Goal: Obtain resource: Download file/media

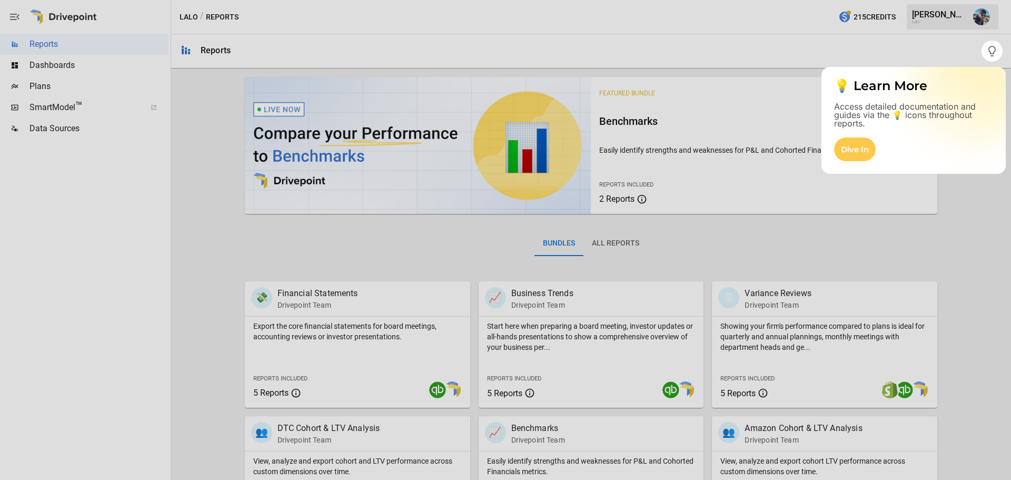
click at [950, 220] on div at bounding box center [505, 271] width 1011 height 418
click at [966, 209] on div at bounding box center [505, 271] width 1011 height 418
click at [421, 251] on div at bounding box center [505, 271] width 1011 height 418
click at [333, 291] on div at bounding box center [505, 271] width 1011 height 418
click at [866, 147] on div "Dive In" at bounding box center [855, 149] width 42 height 24
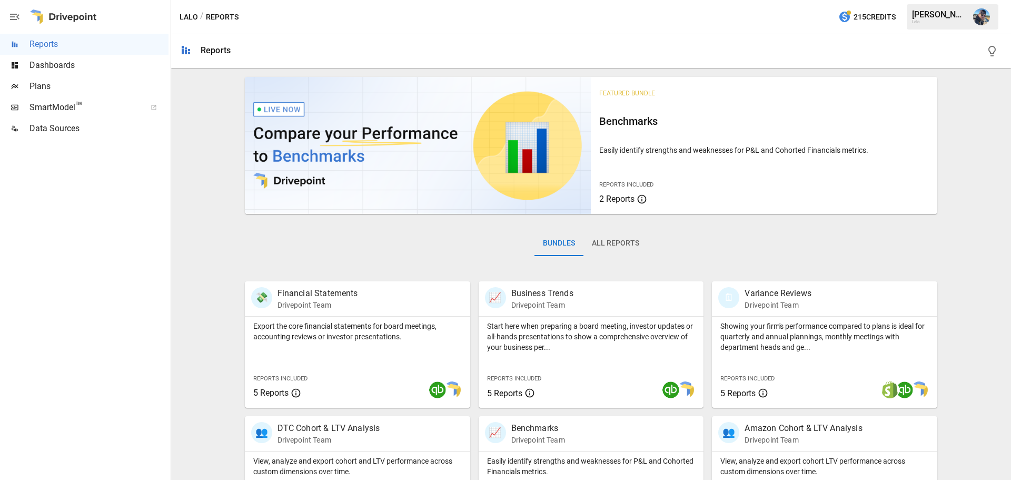
click at [617, 247] on button "All Reports" at bounding box center [615, 243] width 64 height 25
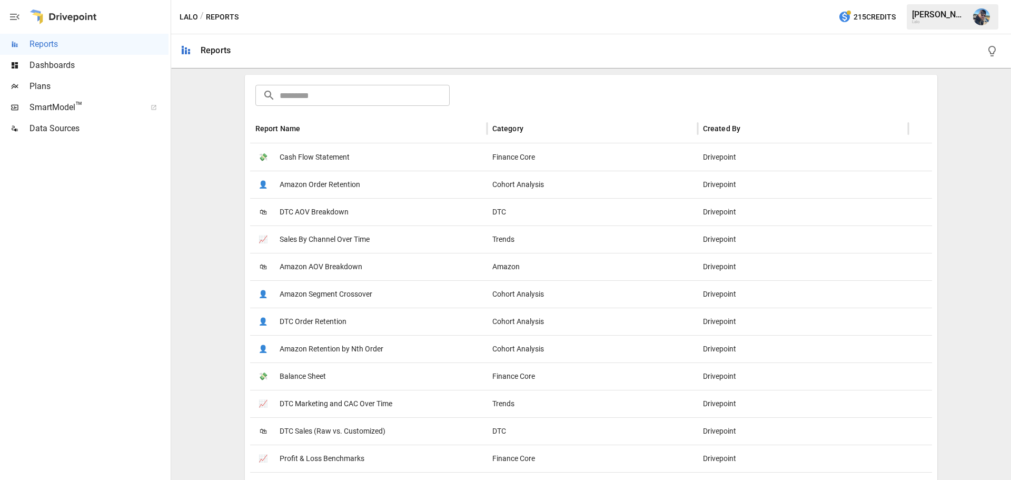
scroll to position [211, 0]
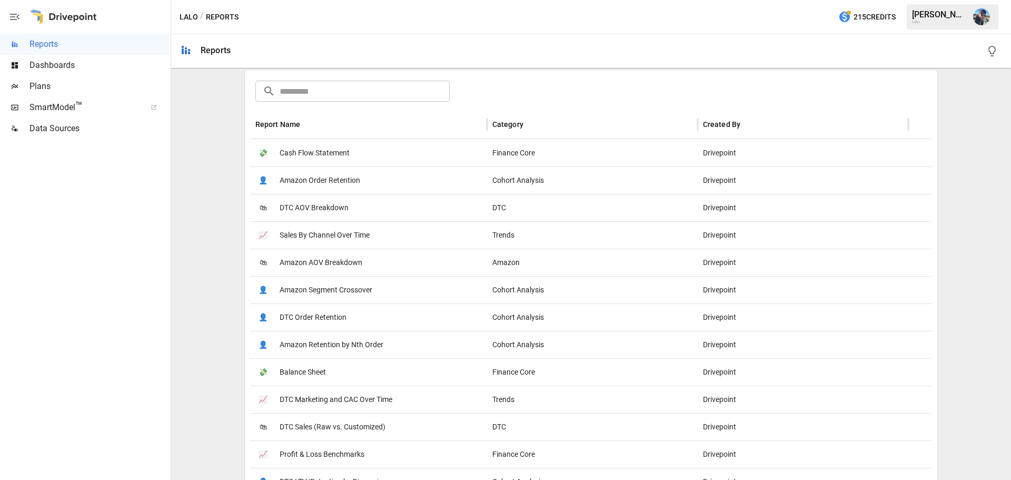
click at [314, 373] on span "Balance Sheet" at bounding box center [303, 372] width 46 height 27
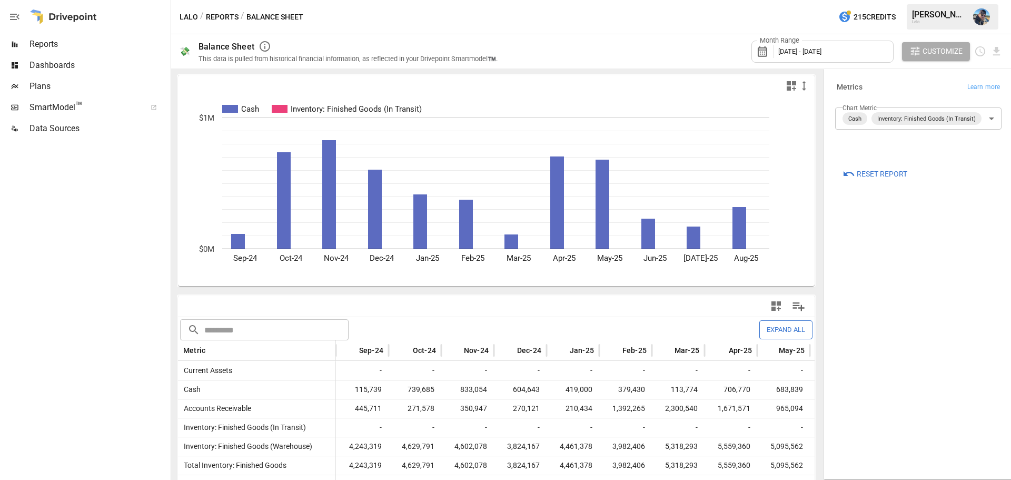
click at [767, 51] on icon at bounding box center [765, 51] width 18 height 13
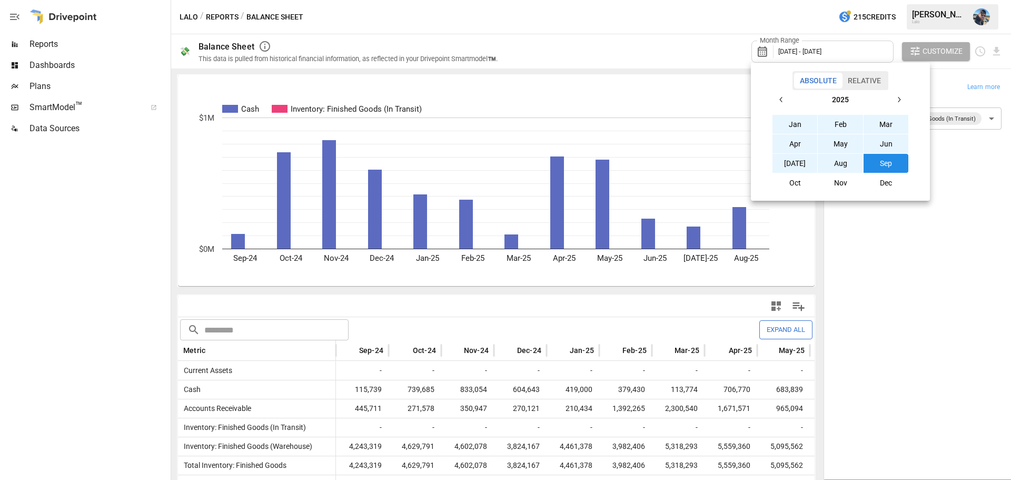
click at [783, 102] on icon "button" at bounding box center [781, 99] width 8 height 8
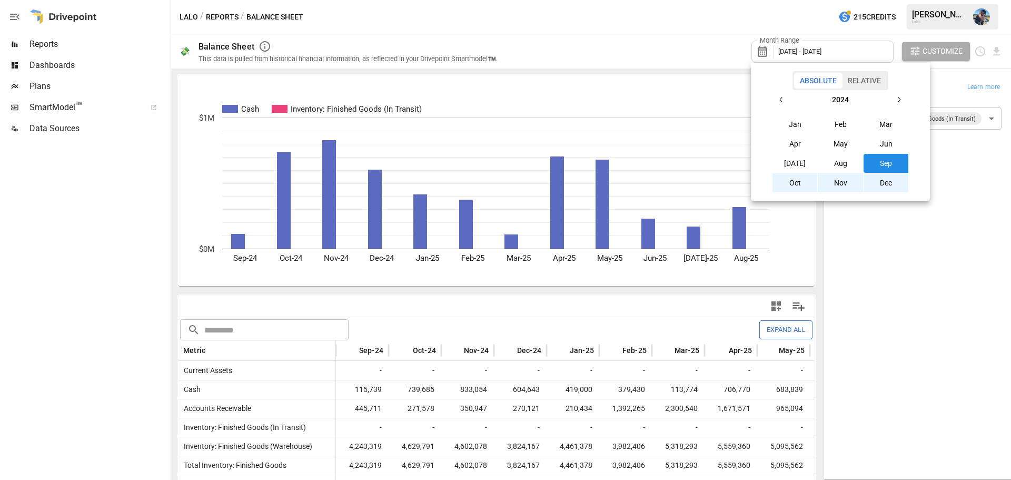
click at [783, 102] on icon "button" at bounding box center [781, 99] width 8 height 8
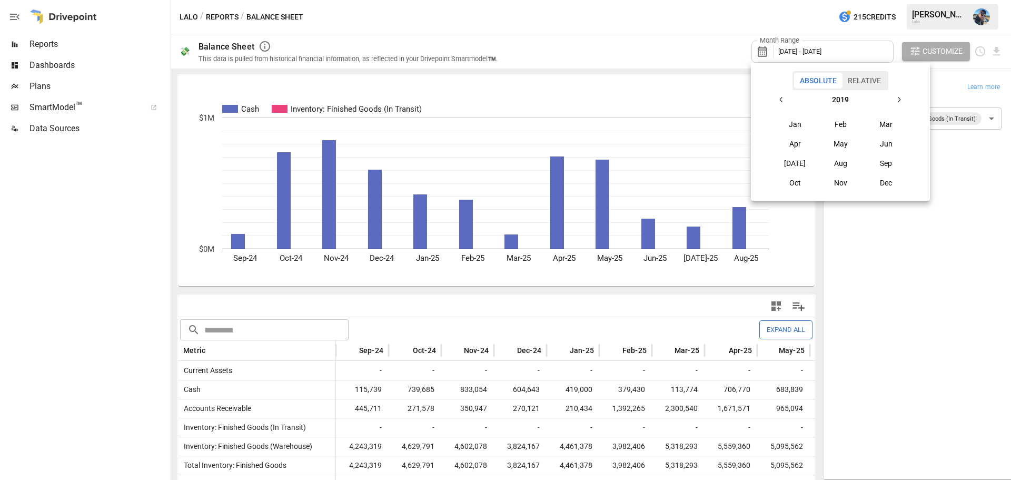
click at [797, 126] on button "Jan" at bounding box center [794, 124] width 45 height 19
click at [900, 102] on icon "button" at bounding box center [899, 99] width 8 height 8
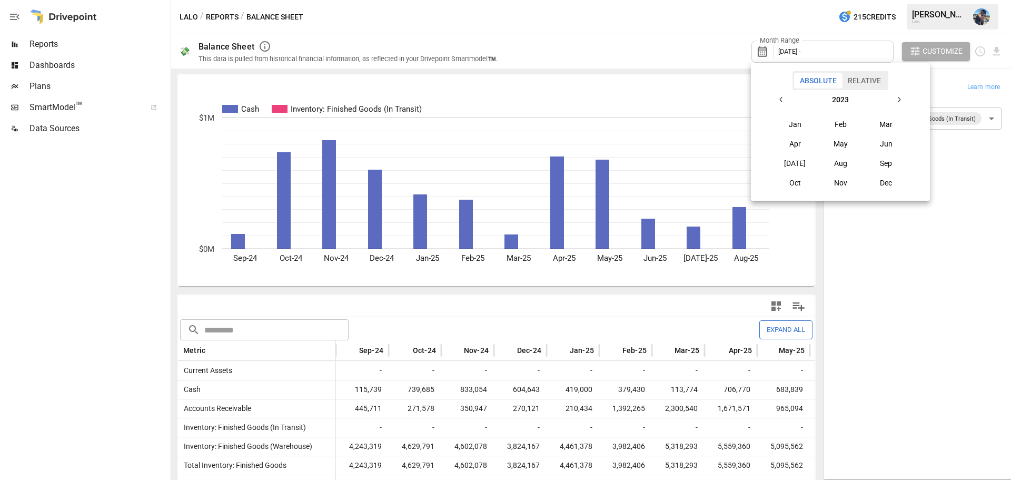
click at [900, 102] on icon "button" at bounding box center [899, 99] width 8 height 8
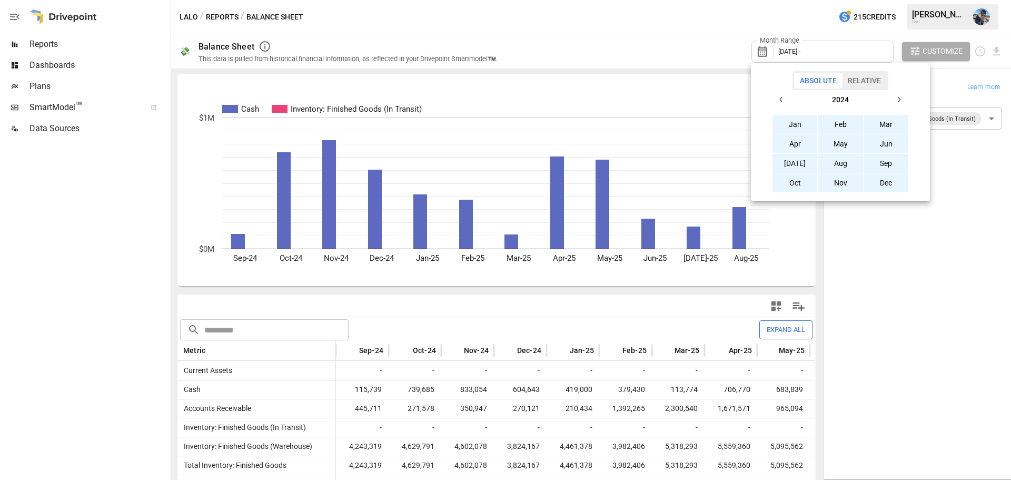
click at [887, 184] on button "Dec" at bounding box center [886, 182] width 45 height 19
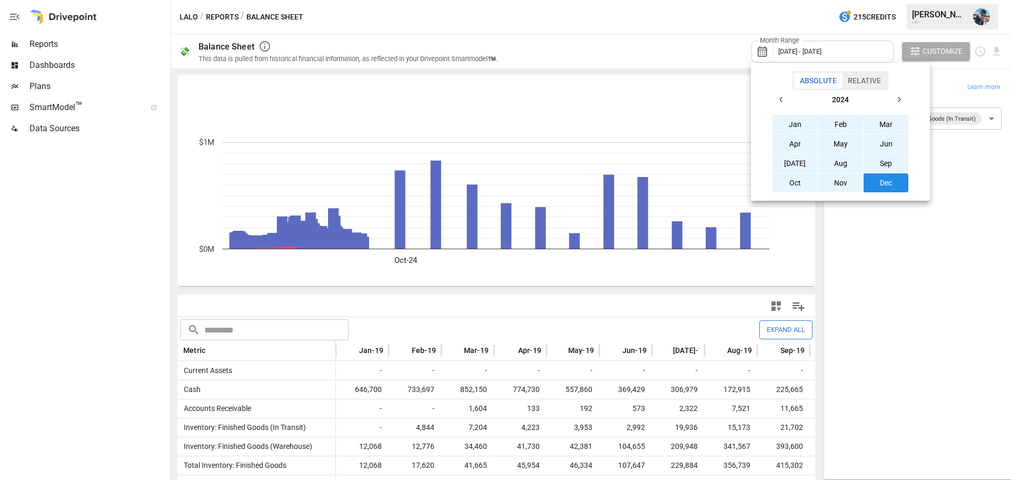
click at [906, 259] on div at bounding box center [505, 240] width 1011 height 480
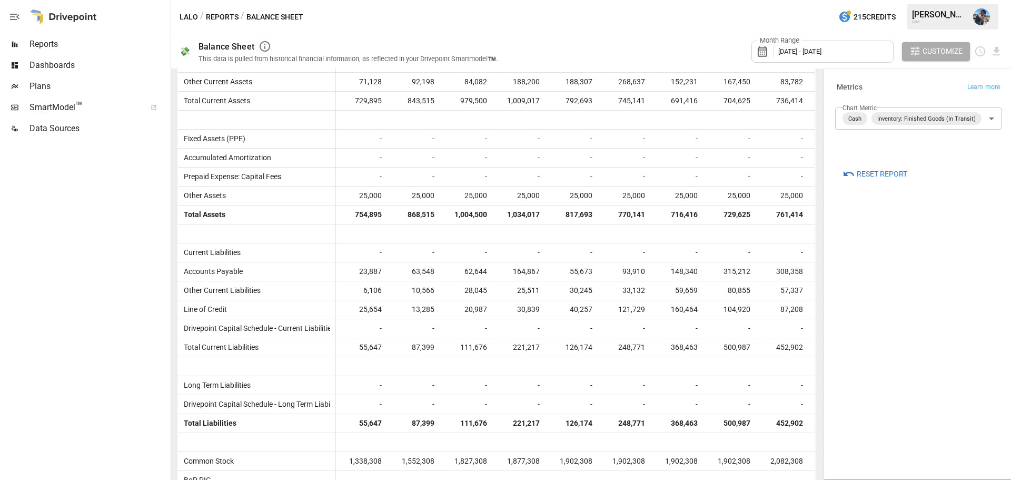
scroll to position [158, 0]
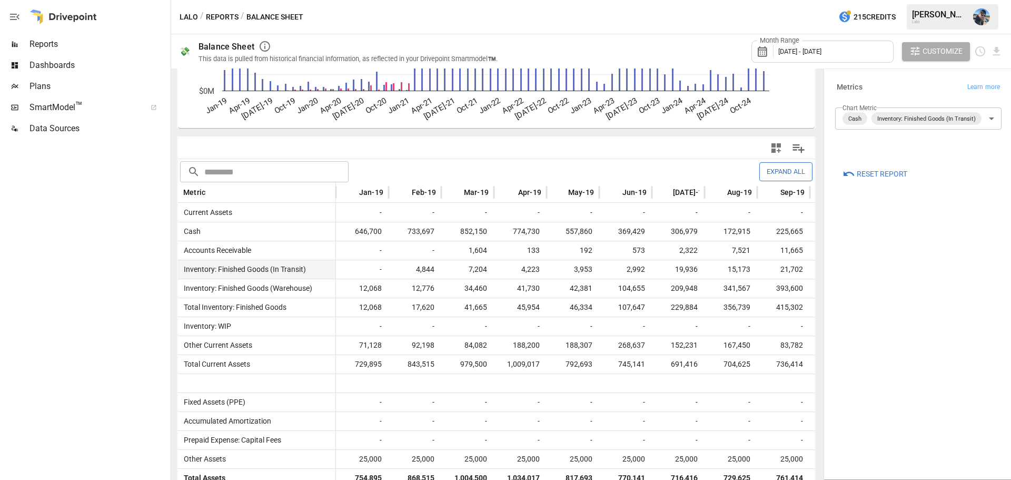
click at [301, 268] on span "Inventory: Finished Goods (In Transit)" at bounding box center [243, 269] width 126 height 18
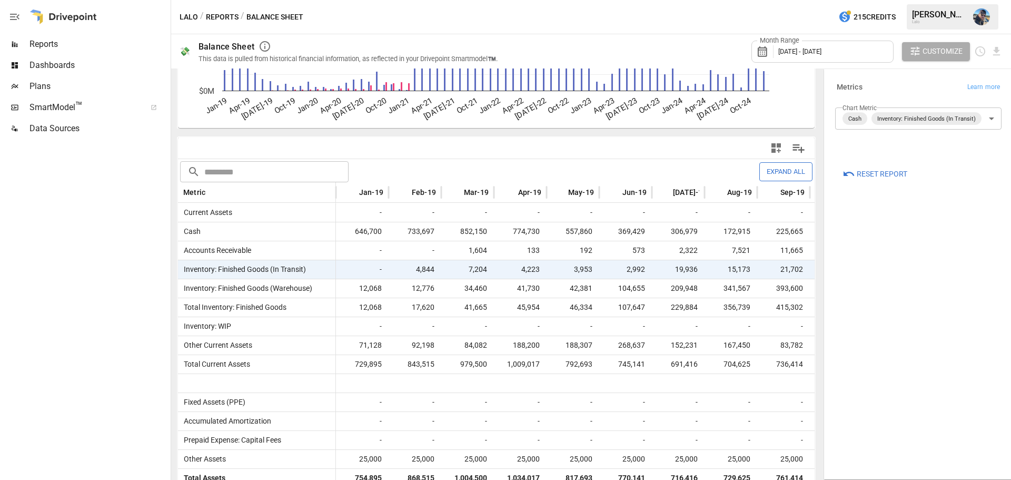
click at [788, 169] on button "Expand All" at bounding box center [785, 171] width 53 height 18
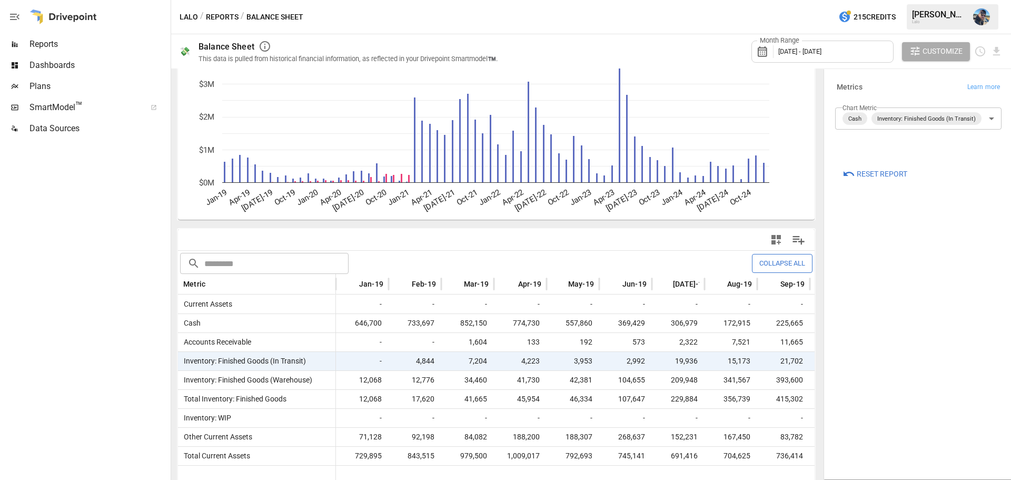
scroll to position [47, 0]
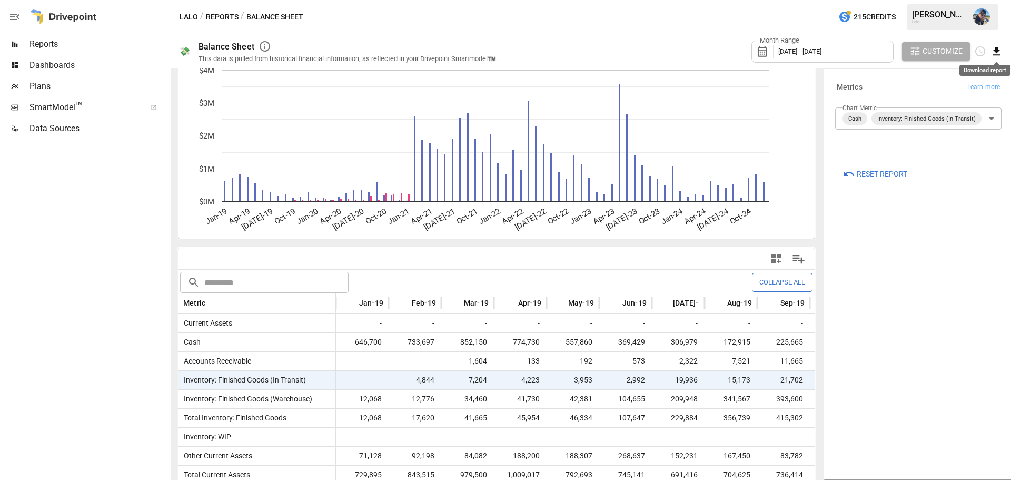
click at [996, 53] on icon "Download report" at bounding box center [996, 51] width 7 height 8
click at [970, 91] on li "Download as CSV" at bounding box center [961, 93] width 84 height 21
click at [276, 376] on span "Inventory: Finished Goods (In Transit)" at bounding box center [243, 380] width 126 height 18
click at [140, 319] on div at bounding box center [84, 309] width 169 height 341
click at [260, 282] on input "text" at bounding box center [276, 282] width 144 height 21
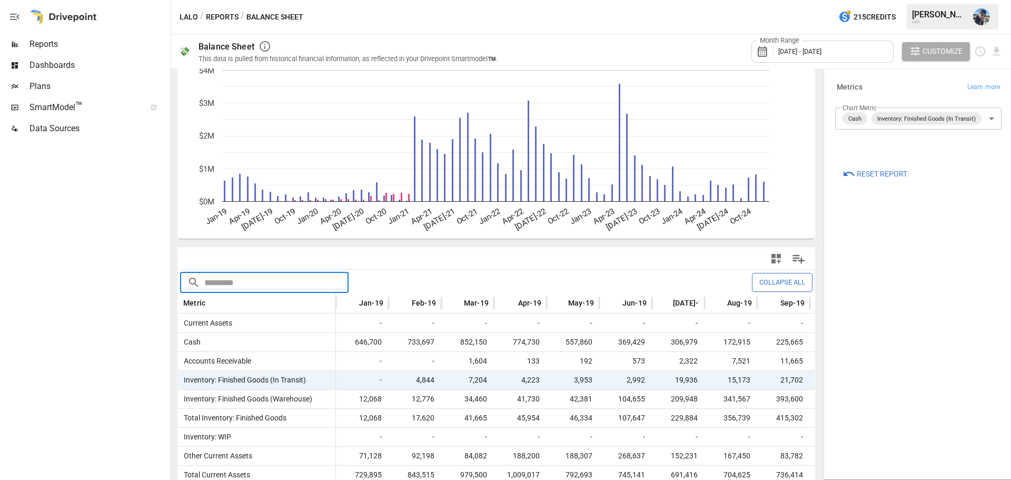
click at [443, 279] on div "Collapse All" at bounding box center [589, 282] width 448 height 18
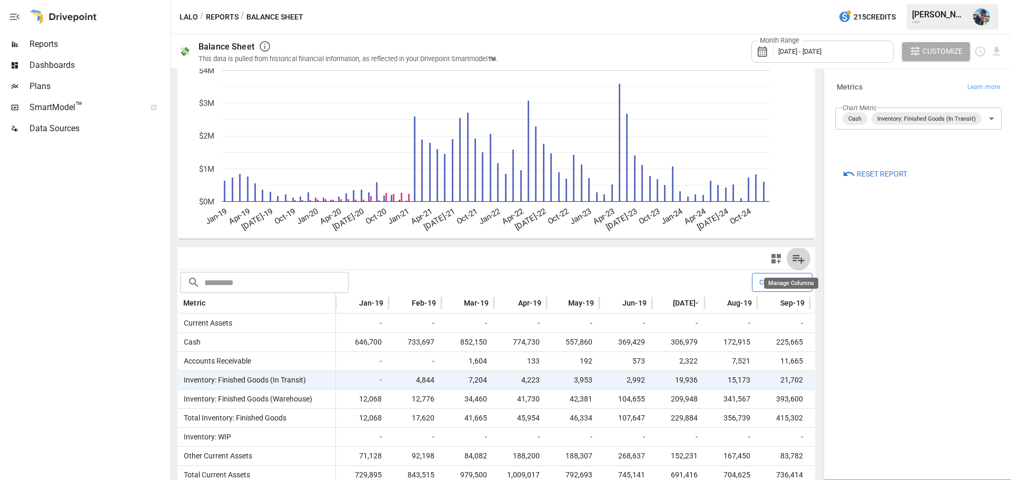
click at [793, 261] on icon "Manage Columns" at bounding box center [799, 259] width 12 height 9
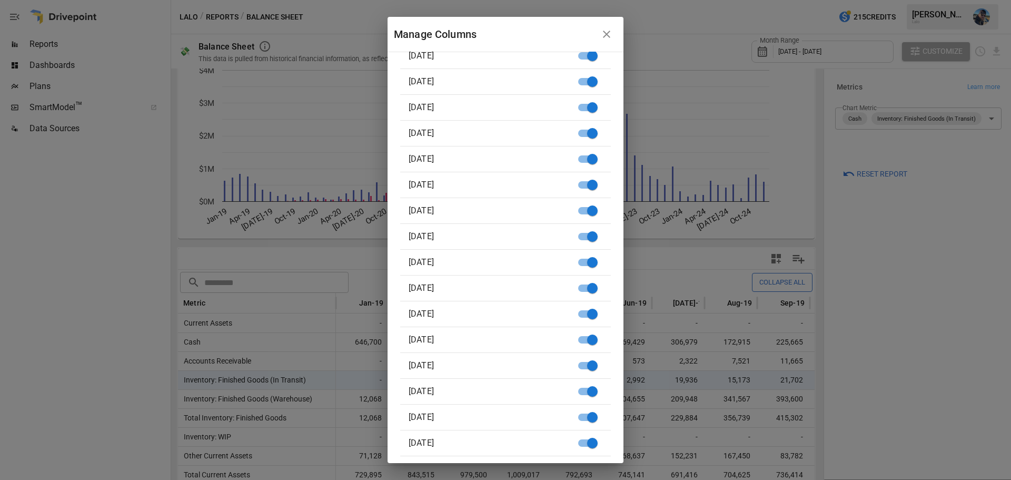
scroll to position [1502, 0]
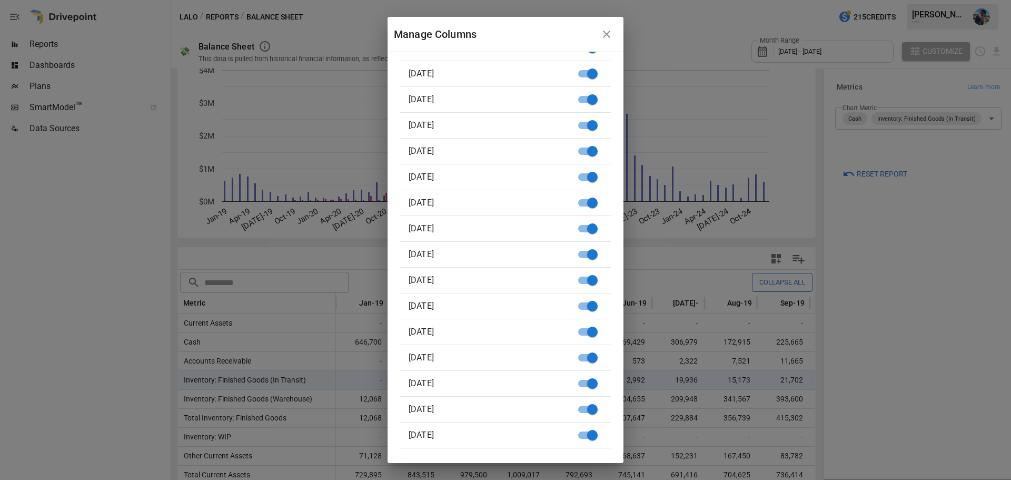
click at [611, 32] on icon "button" at bounding box center [606, 34] width 13 height 13
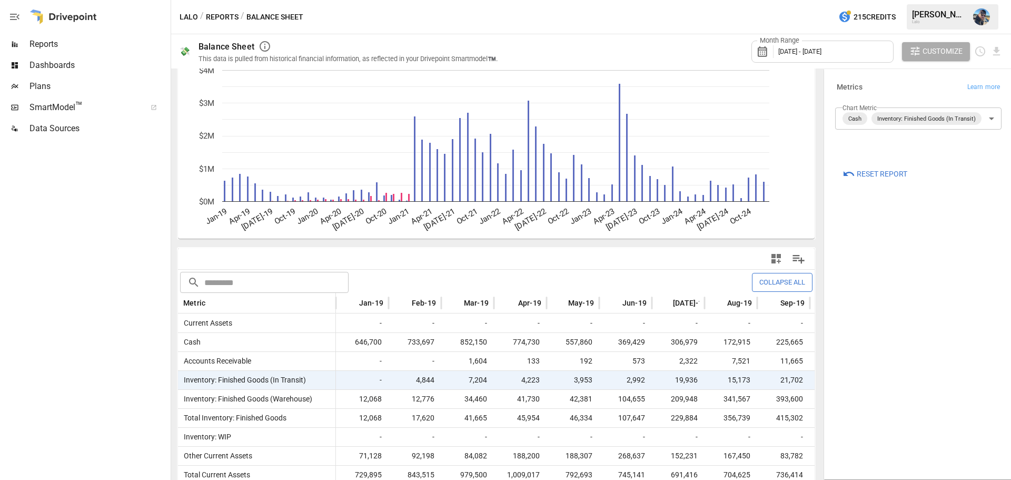
click at [772, 258] on icon "button" at bounding box center [775, 258] width 9 height 9
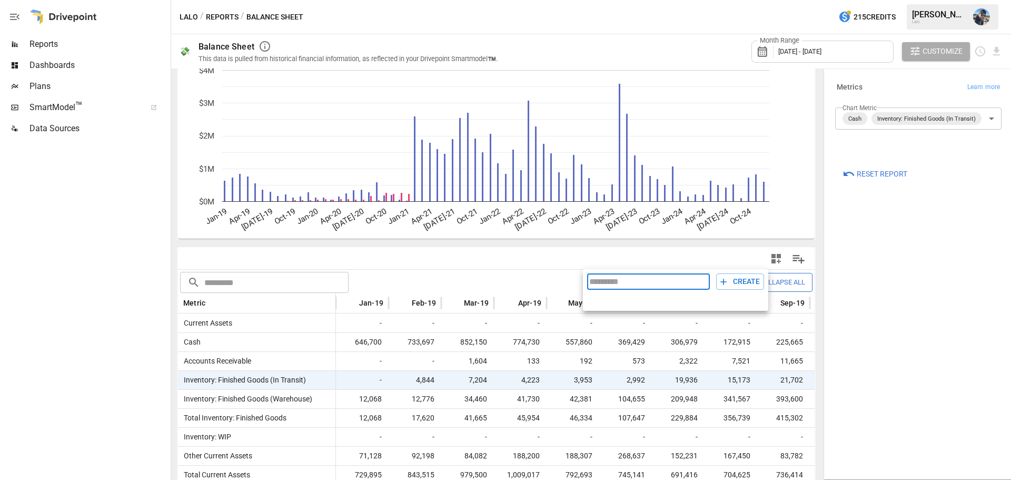
click at [874, 266] on div at bounding box center [505, 240] width 1011 height 480
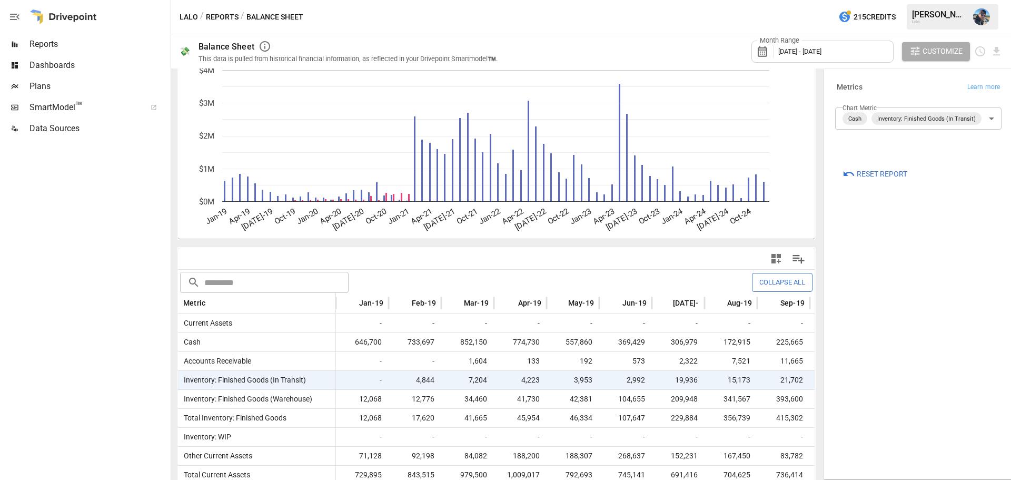
click at [887, 176] on span "Reset Report" at bounding box center [882, 173] width 51 height 13
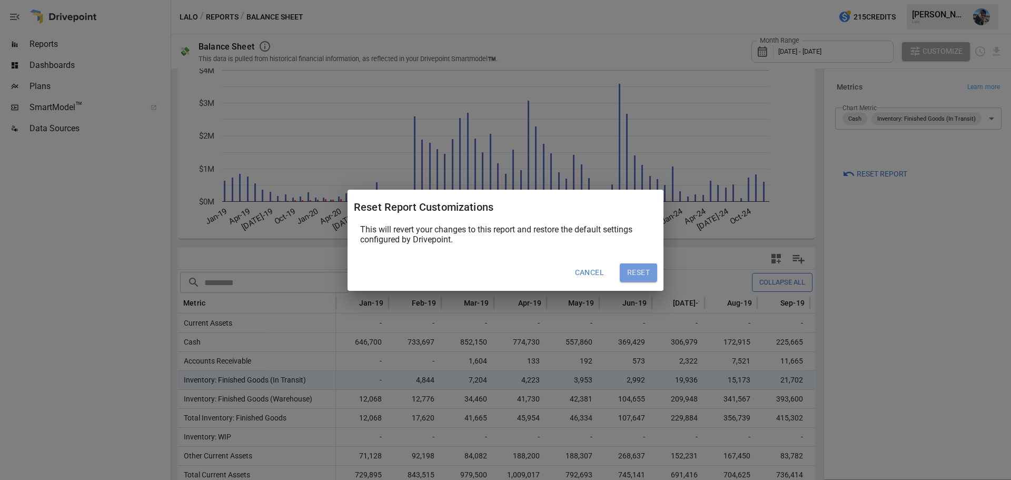
click at [644, 273] on button "Reset" at bounding box center [638, 272] width 37 height 19
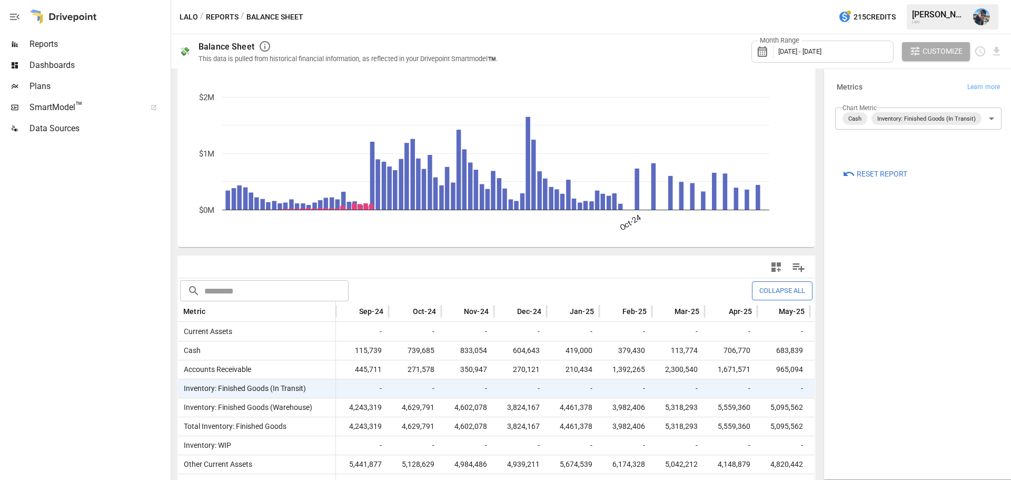
scroll to position [39, 0]
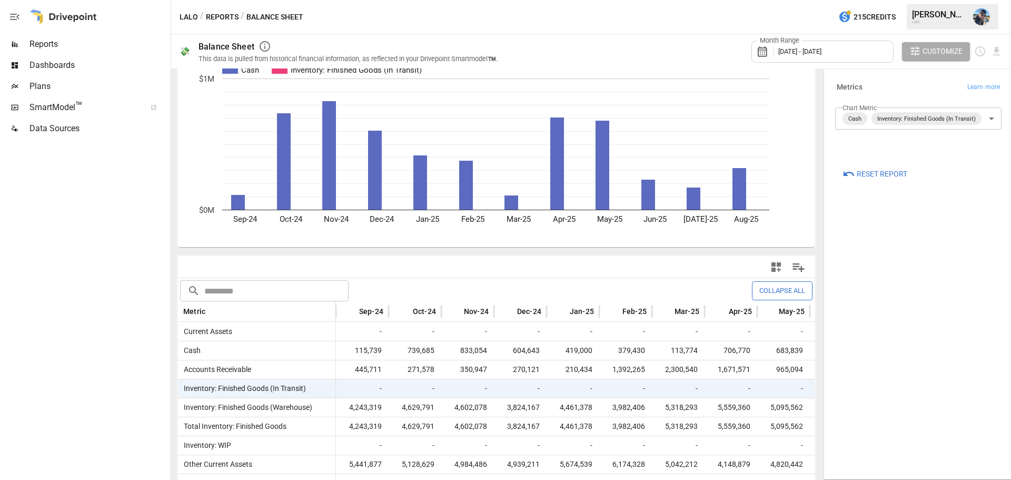
click at [993, 0] on body "Reports Dashboards Plans SmartModel ™ Data Sources Lalo / Reports / Balance She…" at bounding box center [505, 0] width 1011 height 0
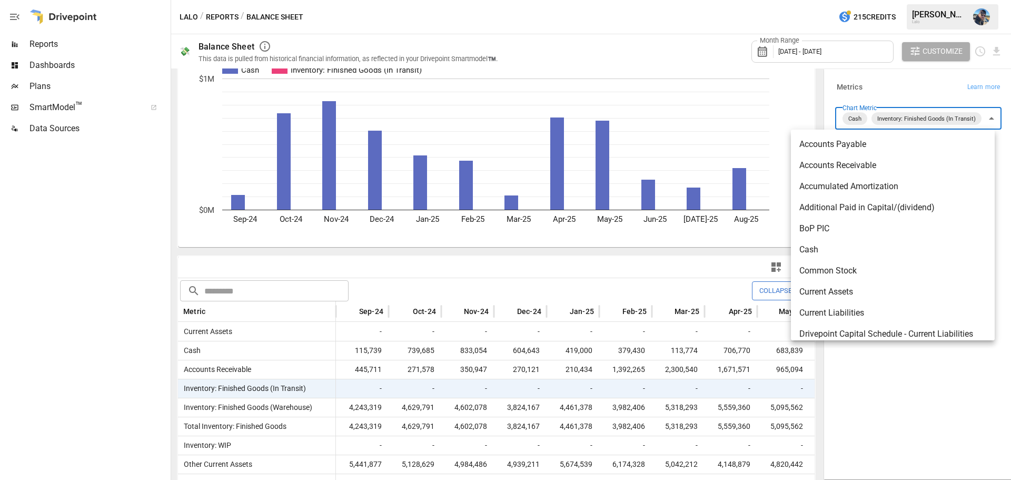
drag, startPoint x: 987, startPoint y: 120, endPoint x: 960, endPoint y: 121, distance: 27.4
click at [987, 119] on div at bounding box center [505, 240] width 1011 height 480
click at [961, 0] on body "Reports Dashboards Plans SmartModel ™ Data Sources Lalo / Reports / Balance She…" at bounding box center [505, 0] width 1011 height 0
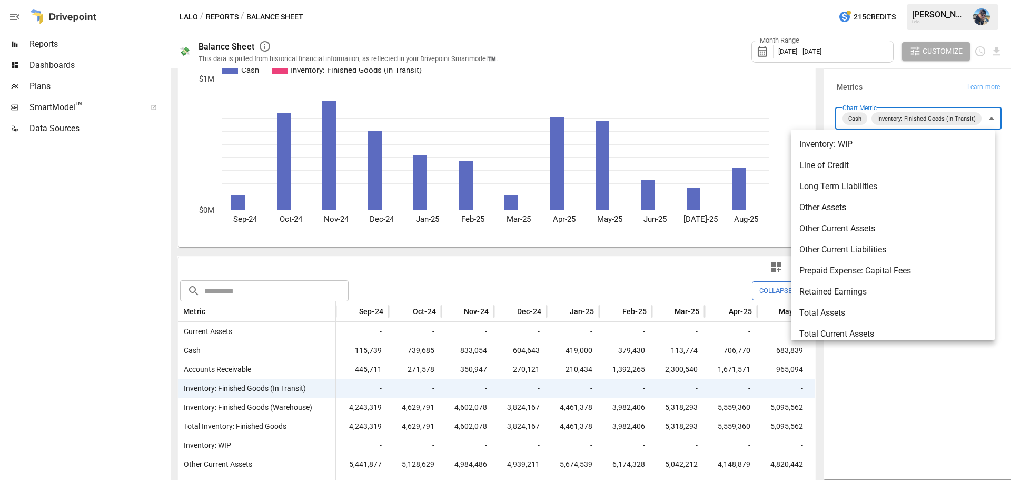
scroll to position [409, 0]
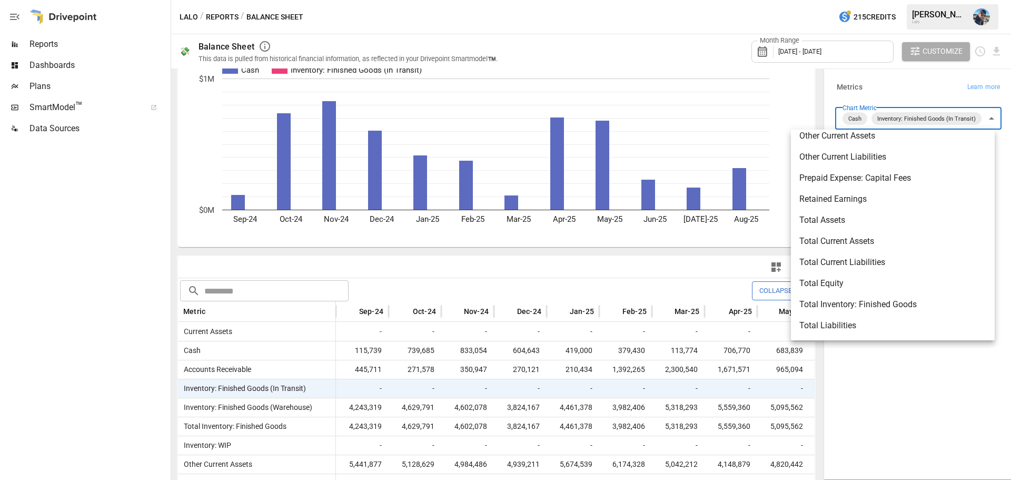
click at [922, 392] on div at bounding box center [505, 240] width 1011 height 480
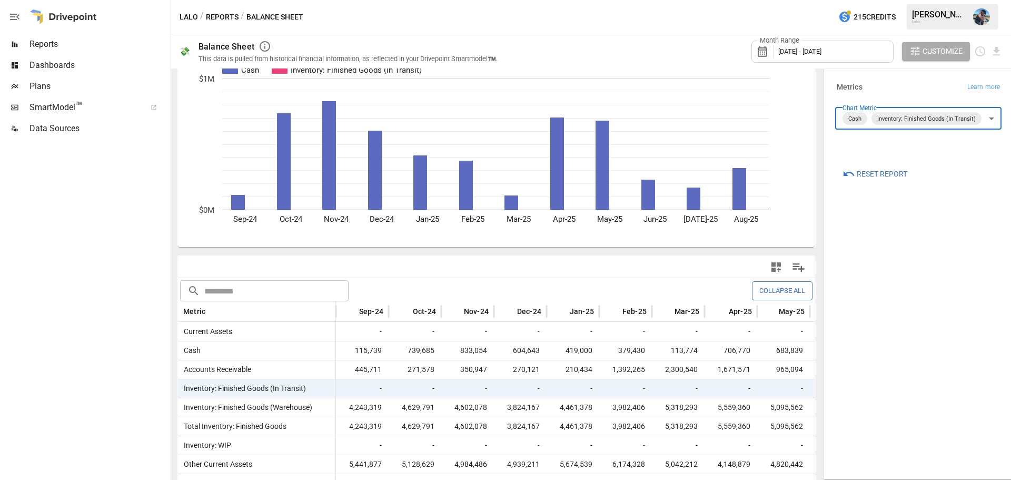
click at [950, 54] on span "Customize" at bounding box center [943, 51] width 40 height 13
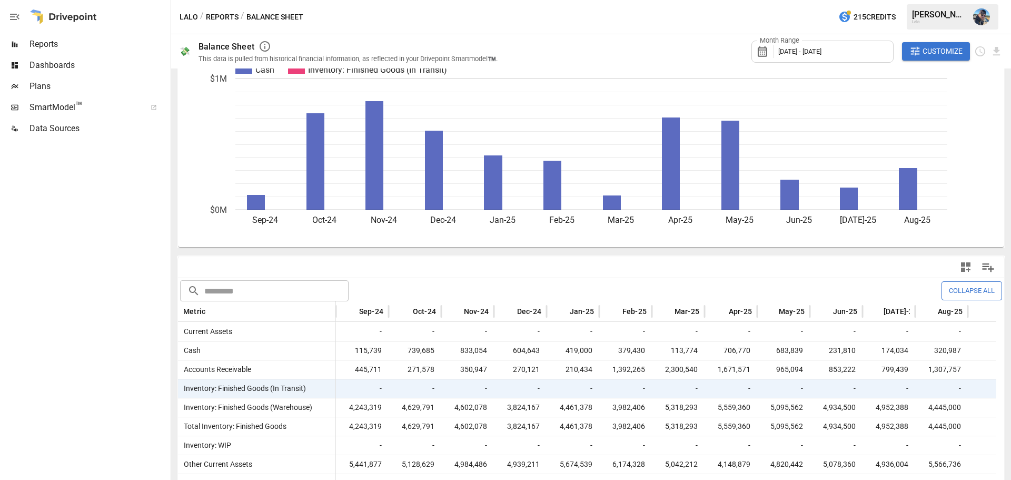
click at [970, 295] on button "Collapse All" at bounding box center [972, 290] width 61 height 18
click at [972, 291] on button "Expand All" at bounding box center [975, 290] width 53 height 18
click at [997, 56] on icon "Download report" at bounding box center [996, 51] width 12 height 12
click at [961, 97] on li "Download as CSV" at bounding box center [961, 93] width 84 height 21
click at [821, 55] on span "[DATE] - [DATE]" at bounding box center [799, 51] width 43 height 8
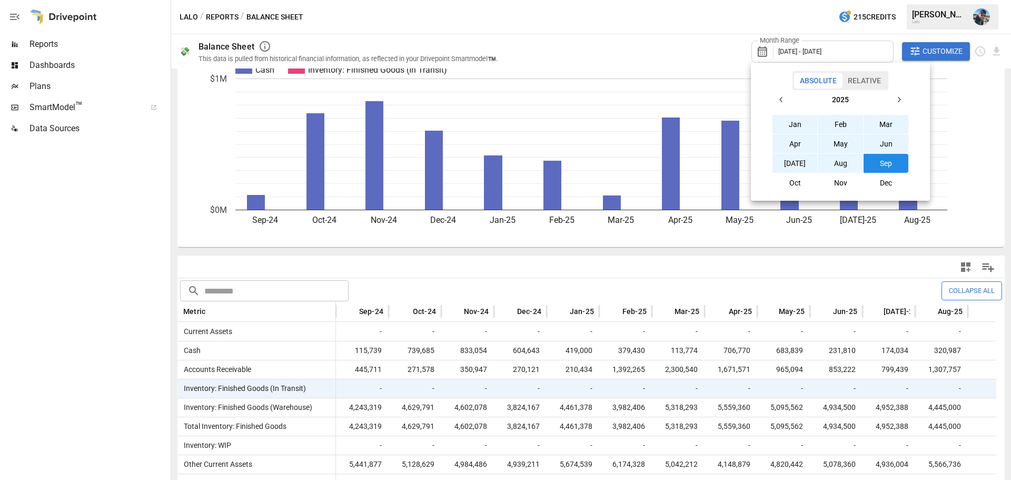
click at [781, 100] on icon "button" at bounding box center [781, 99] width 8 height 8
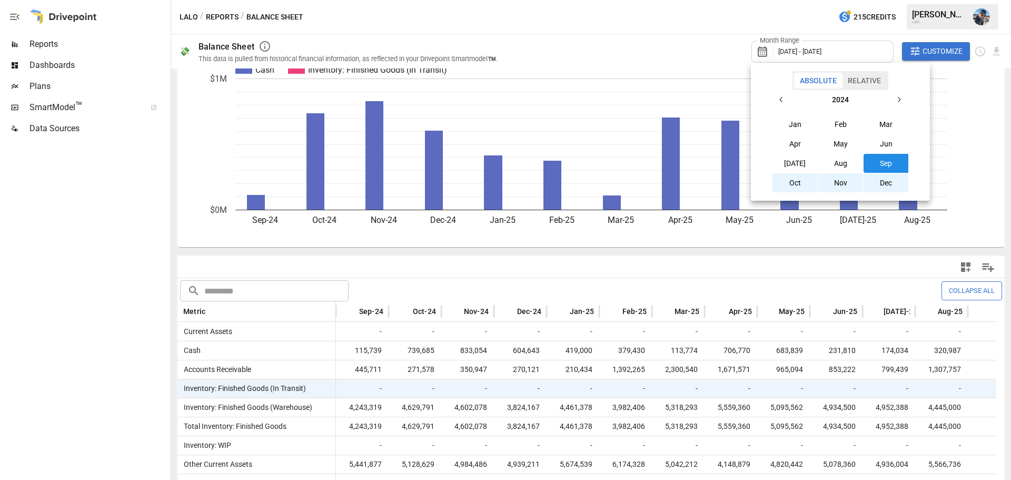
click at [781, 100] on icon "button" at bounding box center [781, 99] width 8 height 8
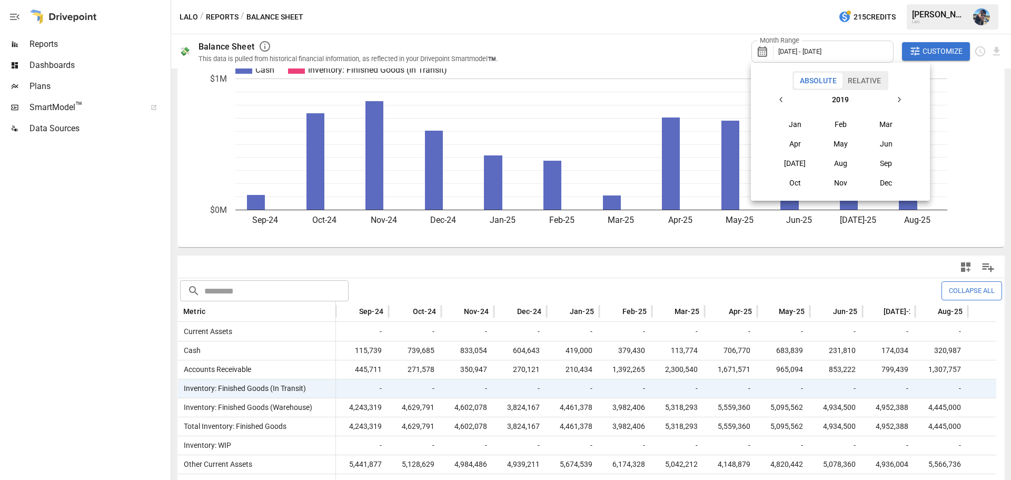
click at [797, 125] on button "Jan" at bounding box center [794, 124] width 45 height 19
click at [897, 96] on icon "button" at bounding box center [899, 99] width 8 height 8
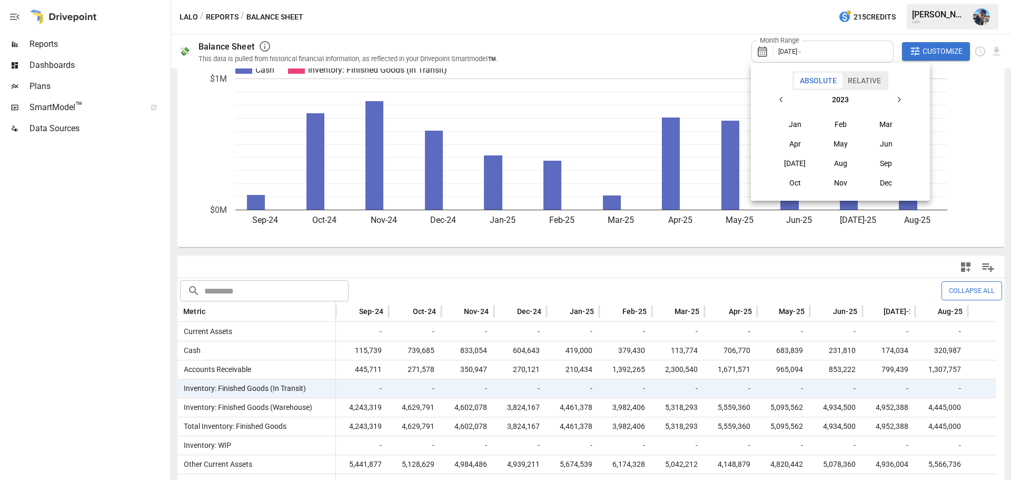
click at [897, 96] on icon "button" at bounding box center [899, 99] width 8 height 8
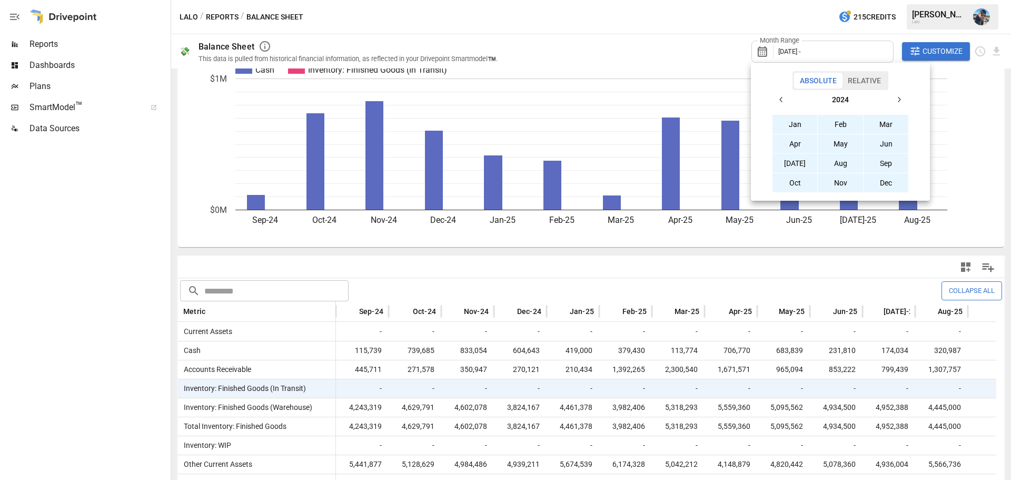
click at [880, 184] on button "Dec" at bounding box center [886, 182] width 45 height 19
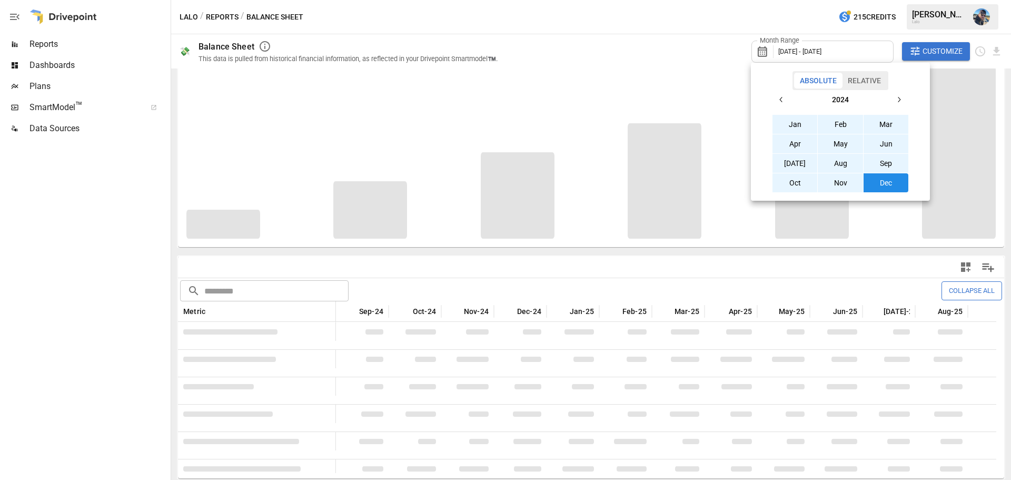
scroll to position [39, 0]
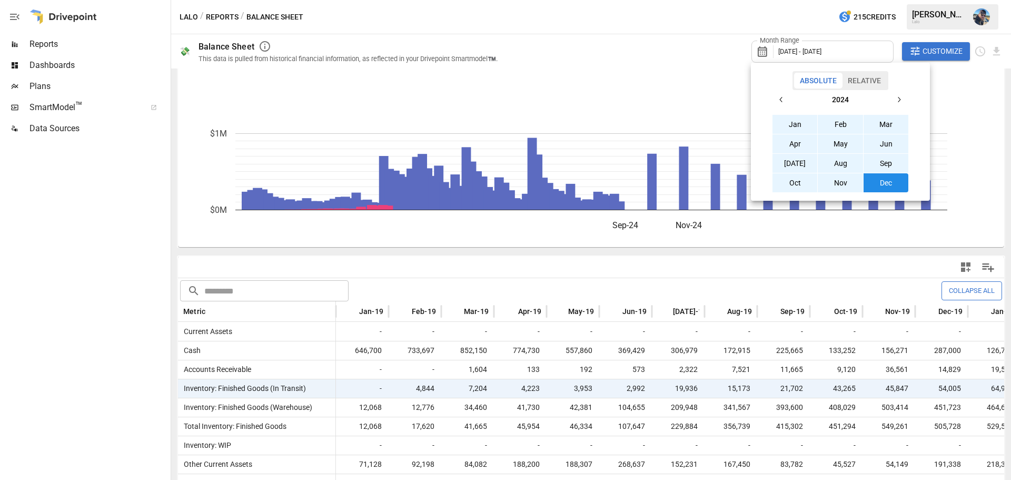
click at [767, 21] on div at bounding box center [505, 240] width 1011 height 480
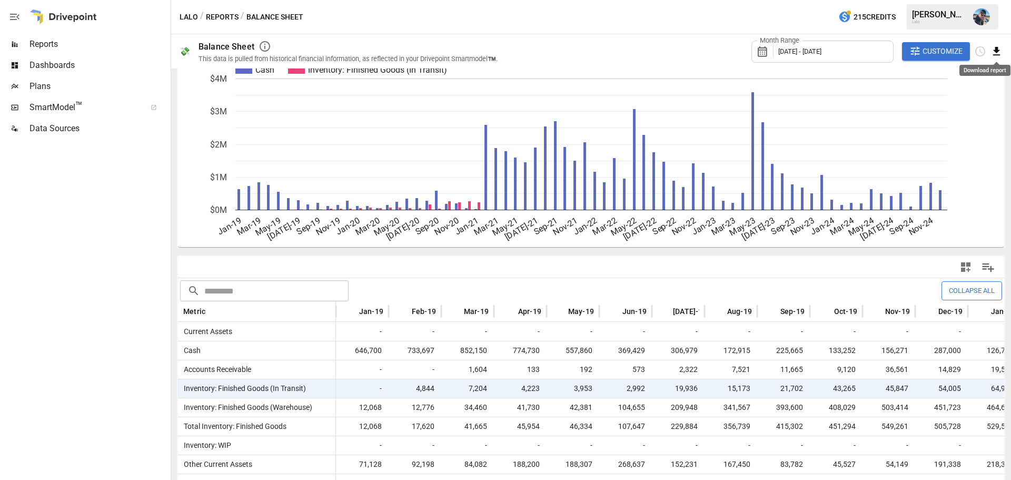
click at [998, 55] on icon "Download report" at bounding box center [996, 51] width 7 height 8
click at [964, 91] on li "Download as CSV" at bounding box center [961, 93] width 84 height 21
click at [921, 52] on button "Customize" at bounding box center [936, 51] width 68 height 19
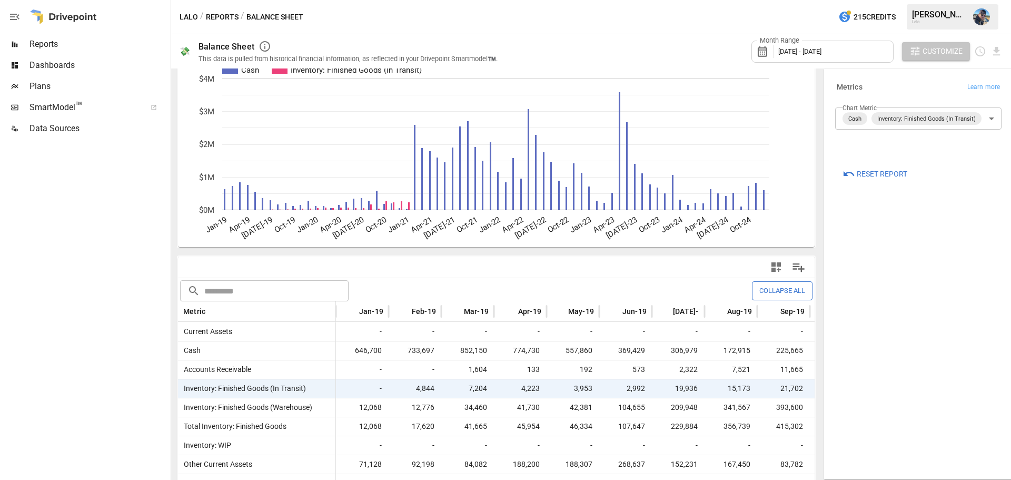
click at [950, 51] on span "Customize" at bounding box center [943, 51] width 40 height 13
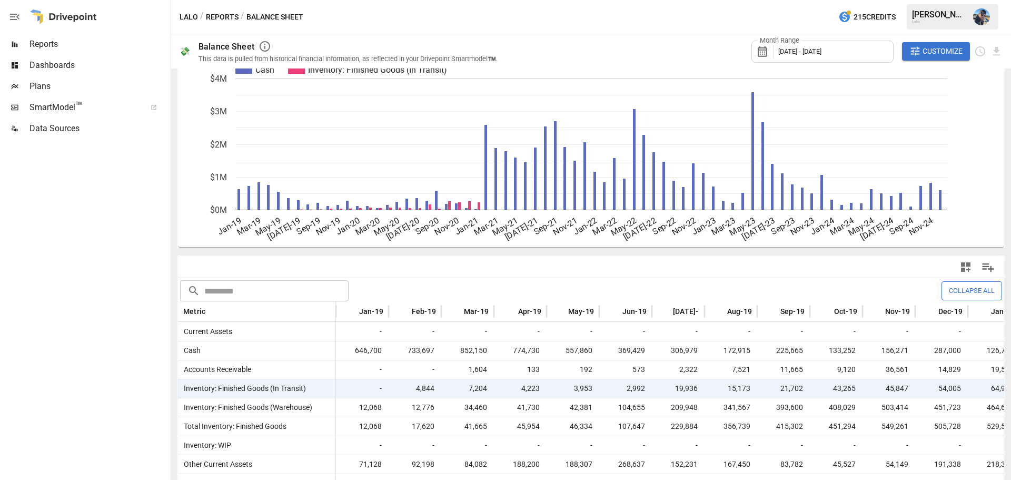
click at [228, 19] on button "Reports" at bounding box center [222, 17] width 33 height 13
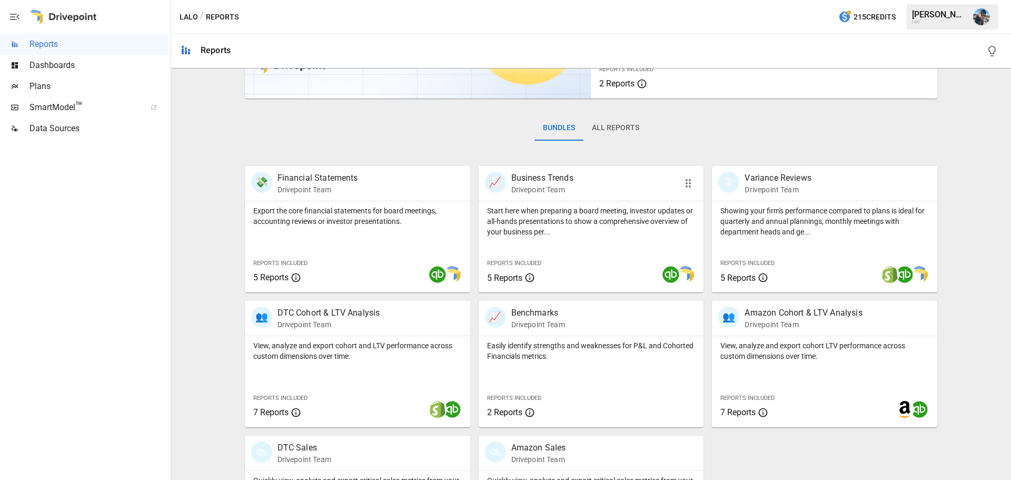
scroll to position [44, 0]
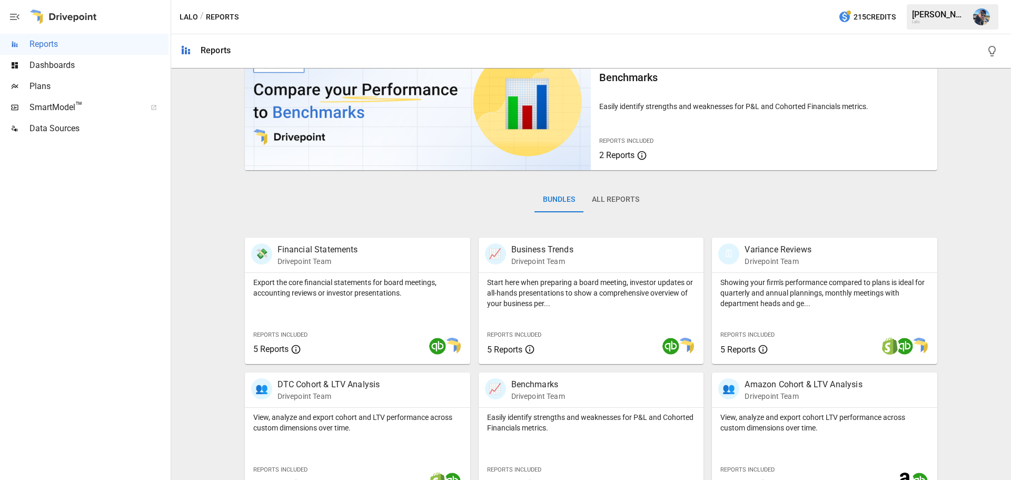
click at [611, 196] on button "All Reports" at bounding box center [615, 199] width 64 height 25
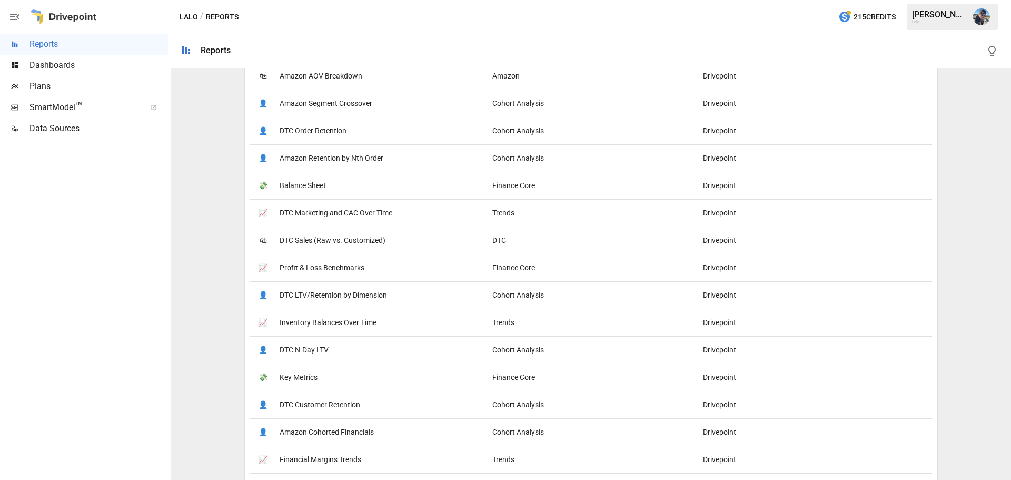
scroll to position [421, 0]
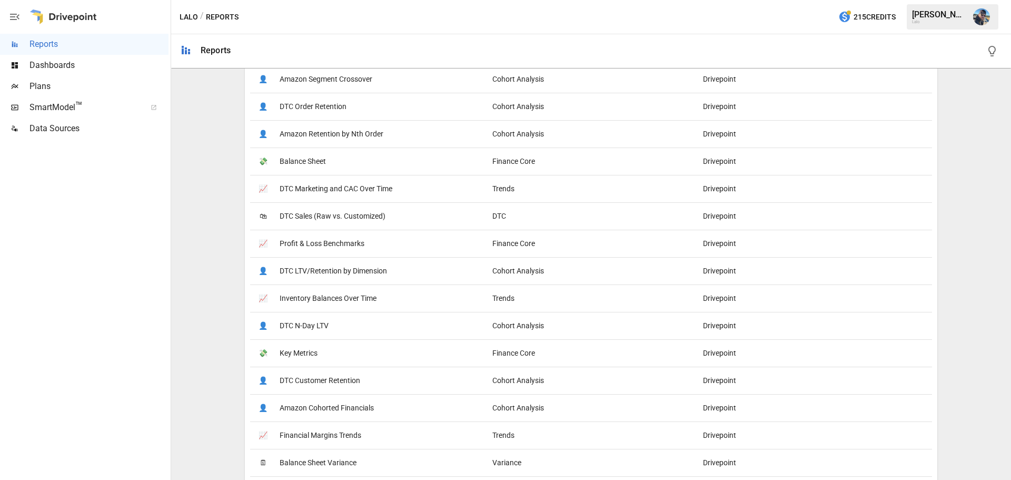
click at [350, 296] on span "Inventory Balances Over Time" at bounding box center [328, 298] width 97 height 27
